Goal: Communication & Community: Answer question/provide support

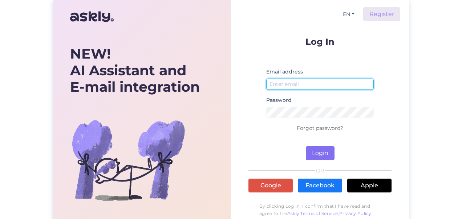
type input "[PERSON_NAME][EMAIL_ADDRESS][PERSON_NAME][DOMAIN_NAME]"
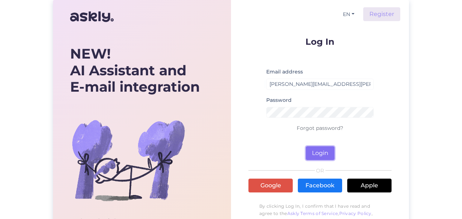
click at [322, 153] on button "Login" at bounding box center [320, 153] width 29 height 14
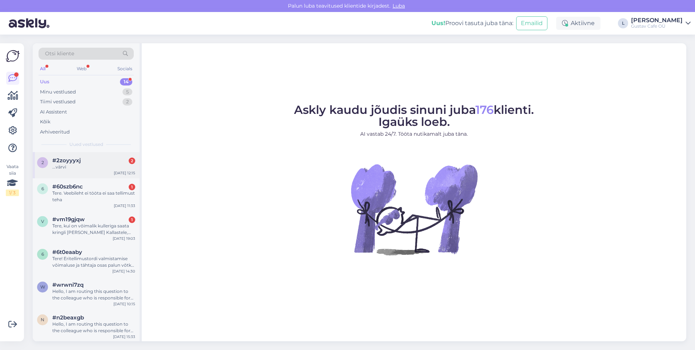
click at [105, 169] on div "...värvi" at bounding box center [93, 166] width 83 height 7
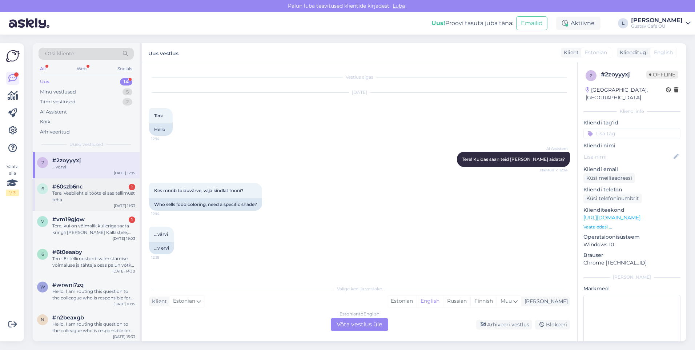
click at [105, 184] on div "#60szb6nc 1" at bounding box center [93, 186] width 83 height 7
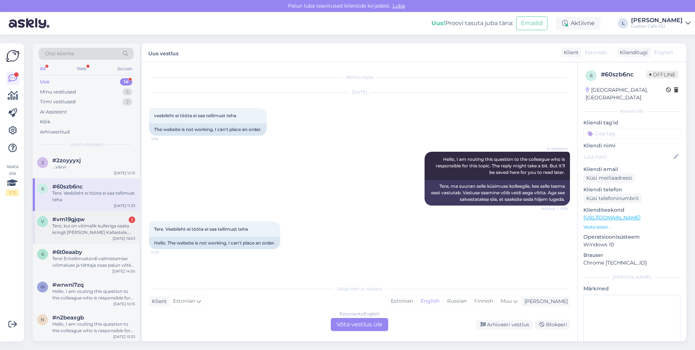
click at [103, 217] on div "#vm19gjqw 1" at bounding box center [93, 219] width 83 height 7
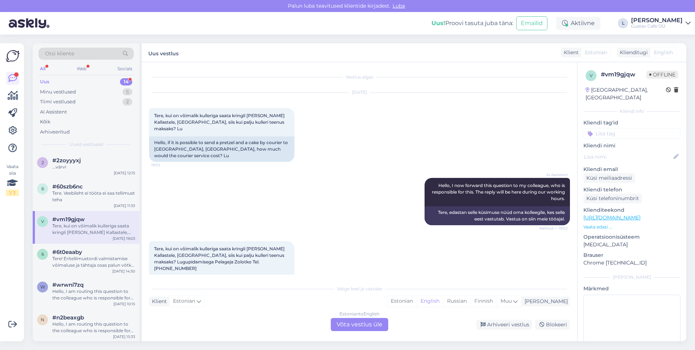
scroll to position [22, 0]
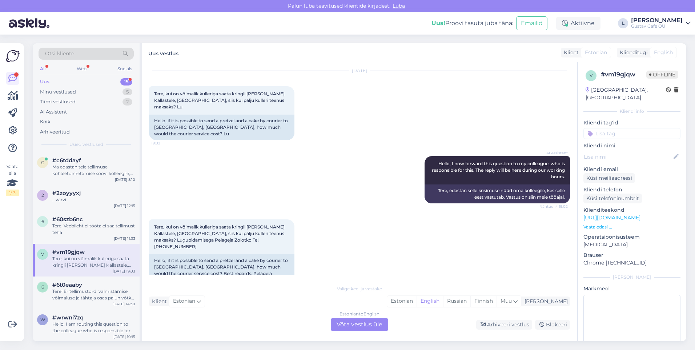
click at [87, 82] on div "Uus 15" at bounding box center [86, 82] width 95 height 10
click at [47, 151] on div "Otsi kliente All Web Socials Uus 15 Minu vestlused 5 Tiimi vestlused 2 AI Assis…" at bounding box center [86, 97] width 107 height 109
click at [77, 168] on div "Ma edastan teie tellimuse kohaletoimetamise soovi kolleegile, kes saab teid sel…" at bounding box center [93, 169] width 83 height 13
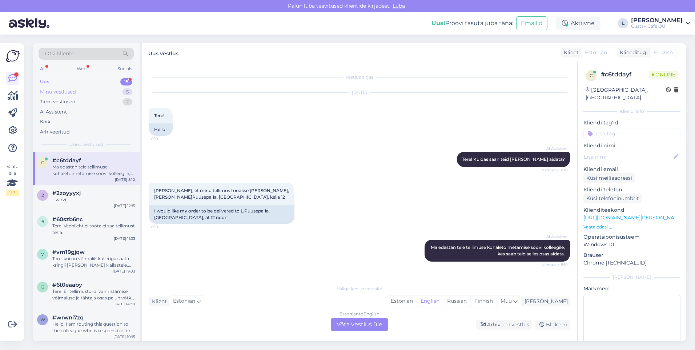
click at [82, 87] on div "Minu vestlused 5" at bounding box center [86, 92] width 95 height 10
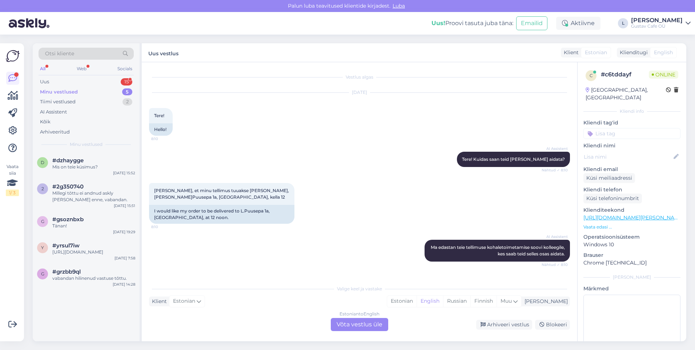
click at [80, 75] on div "Otsi kliente All Web Socials Uus 15 Minu vestlused 5 Tiimi vestlused 2 AI Assis…" at bounding box center [86, 97] width 107 height 109
click at [53, 80] on div "Uus 15" at bounding box center [86, 82] width 95 height 10
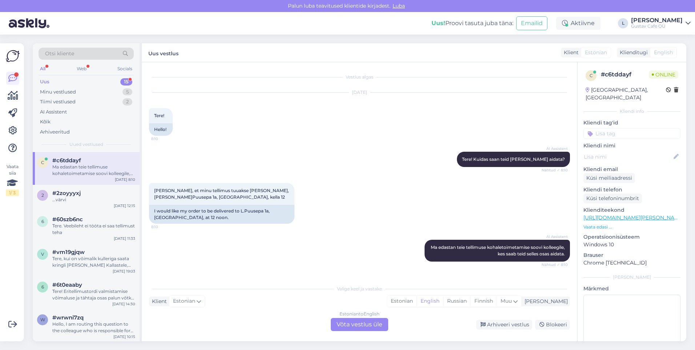
click at [335, 218] on div "Vestlus algas [DATE] Tere! 8:10 Hello! AI Assistent Tere! Kuidas saan teid [PER…" at bounding box center [362, 171] width 427 height 205
click at [416, 218] on div "Estonian" at bounding box center [401, 300] width 29 height 11
click at [381, 218] on div "Estonian to Estonian Võta vestlus üle" at bounding box center [359, 324] width 57 height 13
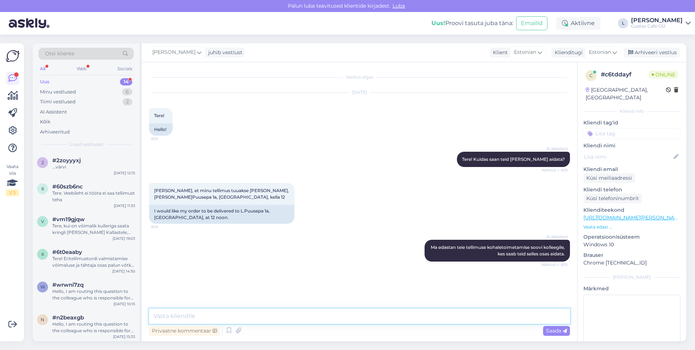
click at [327, 218] on textarea at bounding box center [359, 315] width 421 height 15
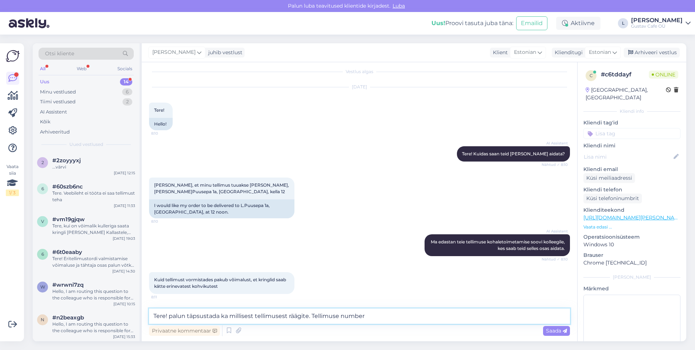
type textarea "Tere! palun täpsustada ka millisest tellimusest räägite. Tellimuse number?"
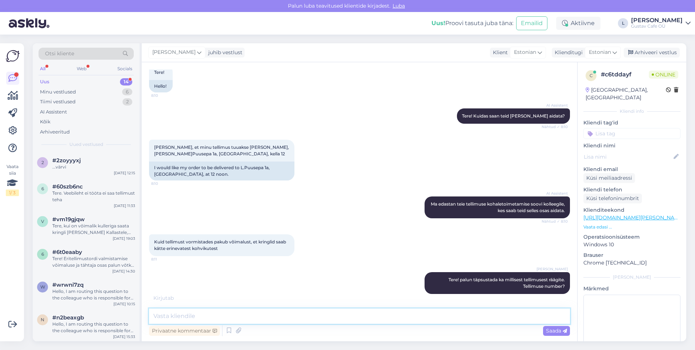
click at [200, 218] on textarea at bounding box center [359, 315] width 421 height 15
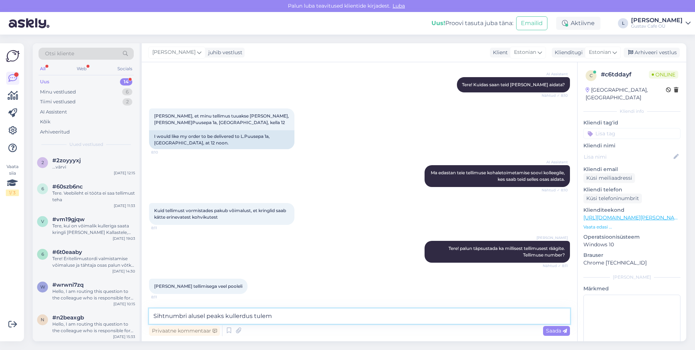
type textarea "Sihtnumbri alusel peaks kullerdus tulema"
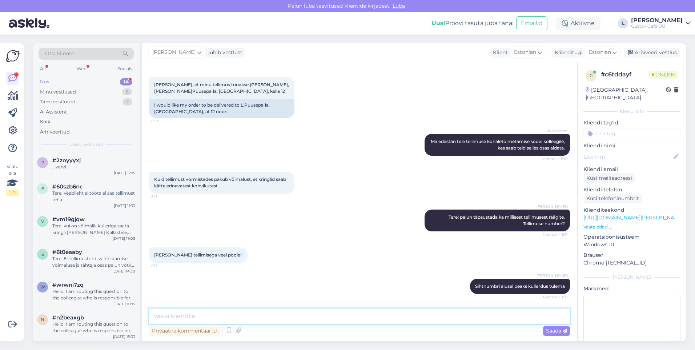
click at [200, 218] on textarea at bounding box center [359, 315] width 421 height 15
type textarea "sisestage sihtnumber ning siis peaks kohvikute alla valikusse tulema kullerteen…"
click at [462, 218] on span "Saada" at bounding box center [556, 330] width 21 height 7
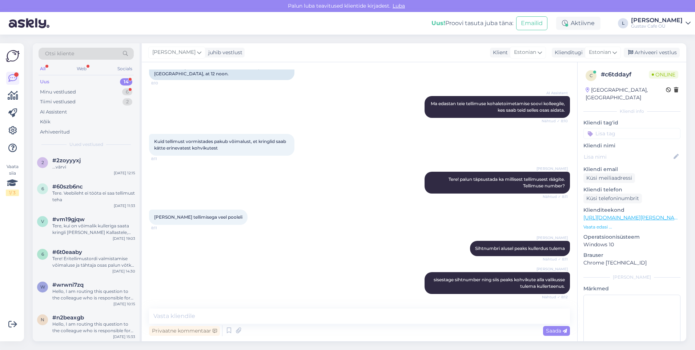
scroll to position [213, 0]
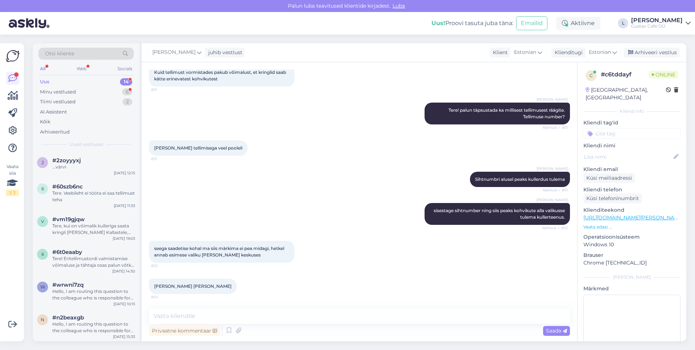
click at [178, 218] on div "[PERSON_NAME] [PERSON_NAME] 8:14" at bounding box center [193, 285] width 88 height 15
click at [221, 218] on textarea at bounding box center [359, 315] width 421 height 15
click at [192, 218] on textarea at bounding box center [359, 315] width 421 height 15
type textarea "Suurepärane :)"
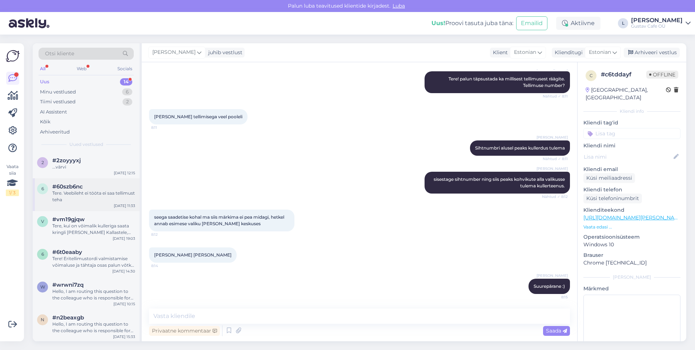
click at [80, 200] on div "Tere. Veebileht ei tööta ei saa tellimust teha" at bounding box center [93, 196] width 83 height 13
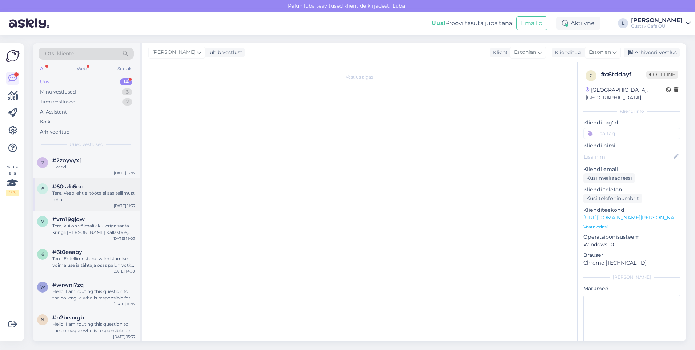
scroll to position [0, 0]
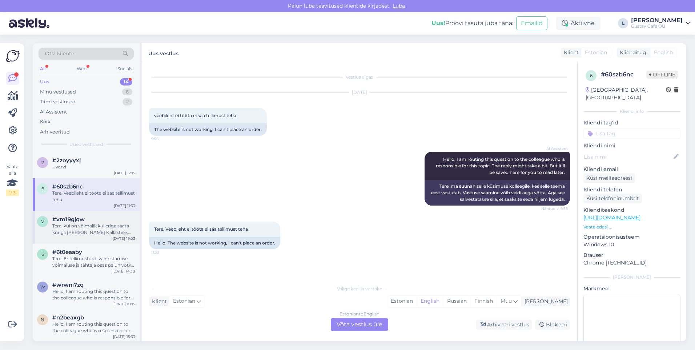
click at [74, 218] on span "#vm19gjqw" at bounding box center [68, 219] width 32 height 7
